Goal: Information Seeking & Learning: Learn about a topic

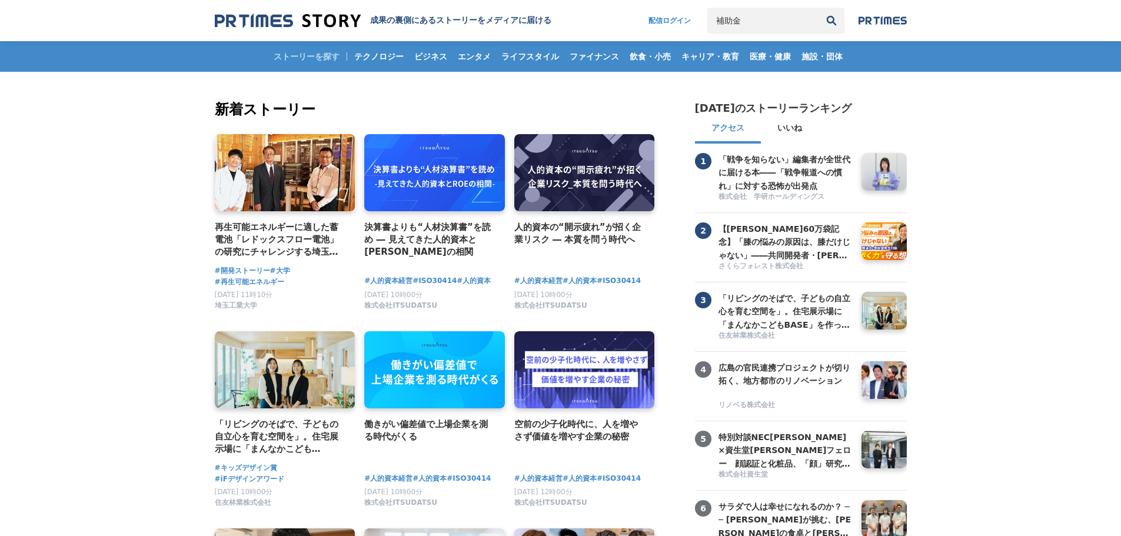
type input "補助金"
click at [819, 8] on button "検索" at bounding box center [832, 21] width 26 height 26
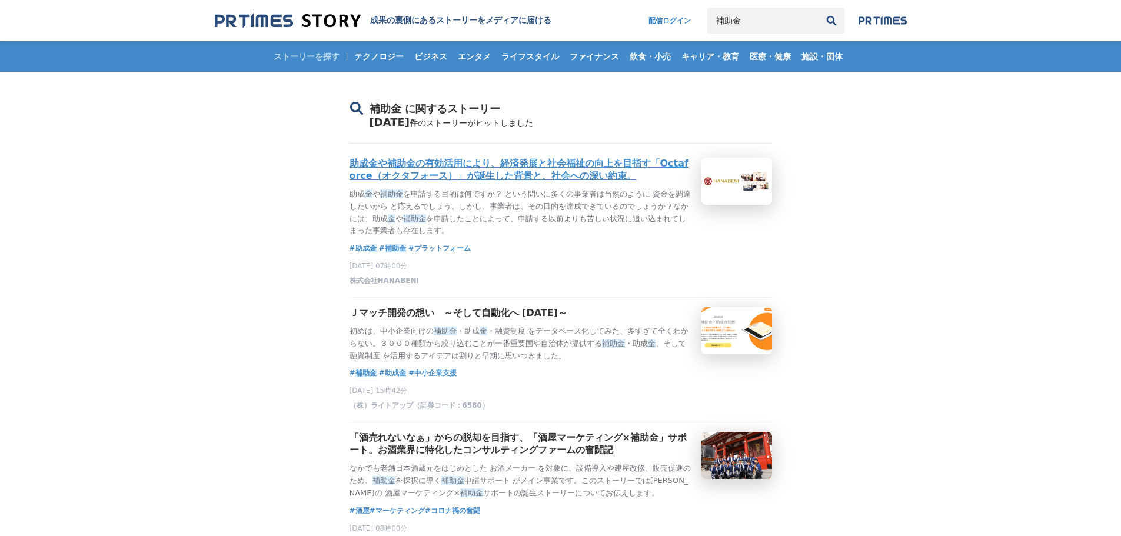
click at [454, 179] on h3 "助成金や補助金の有効活用により、経済発展と社会福祉の向上を目指す「Octaforce（オクタフォース）」が誕生した背景と、社会への深い約束。" at bounding box center [521, 170] width 342 height 25
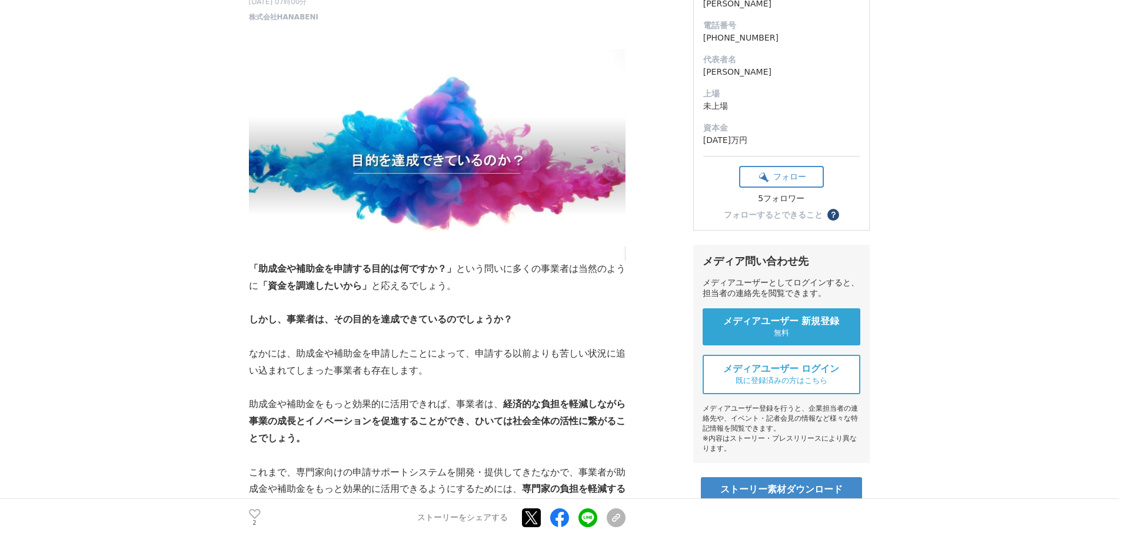
scroll to position [235, 0]
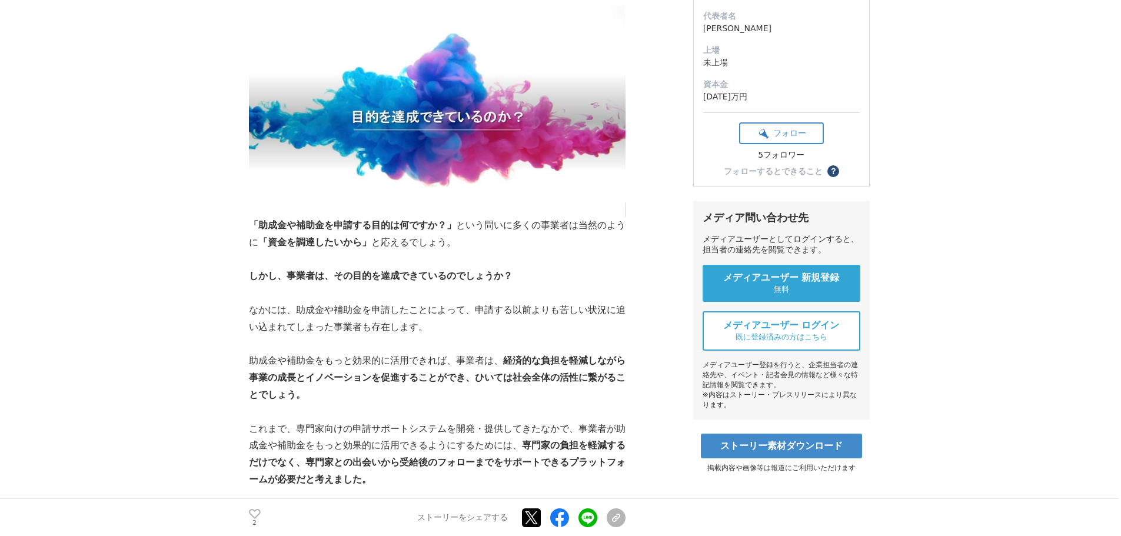
click at [414, 235] on p "「助成金や補助金を申請する目的は何ですか？」 という問いに多くの事業者は当然のように 「資金を調達したいから」 と応えるでしょう。" at bounding box center [437, 234] width 377 height 34
click at [268, 222] on strong "「助成金や補助金を申請する目的は何ですか？」" at bounding box center [352, 225] width 207 height 10
click at [305, 264] on p at bounding box center [437, 259] width 377 height 17
click at [305, 263] on p at bounding box center [437, 259] width 377 height 17
